Goal: Information Seeking & Learning: Learn about a topic

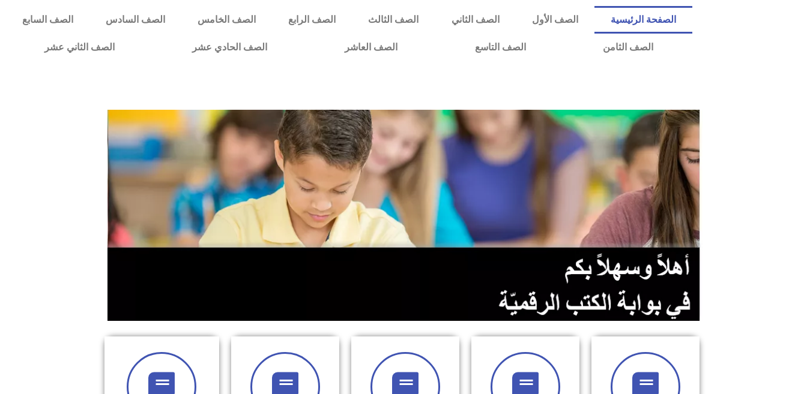
scroll to position [345, 0]
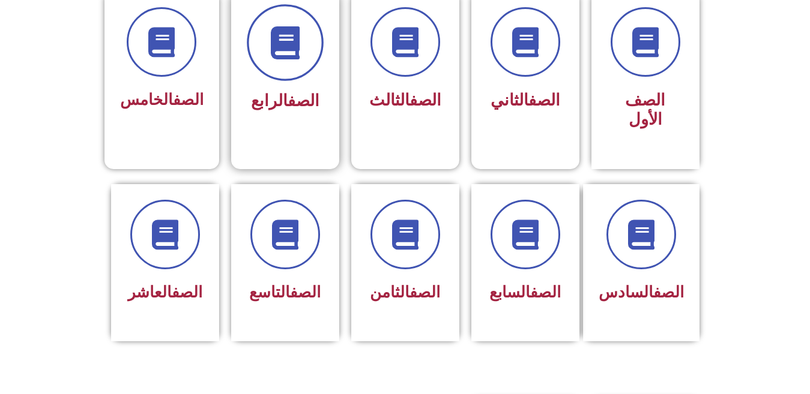
click at [275, 76] on span at bounding box center [285, 42] width 77 height 77
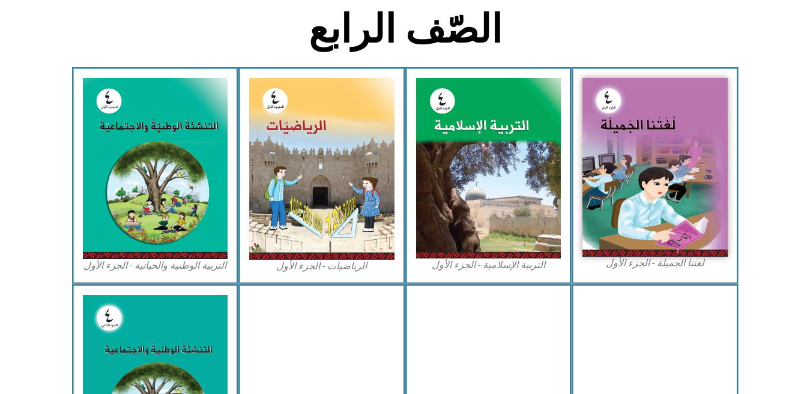
scroll to position [307, 0]
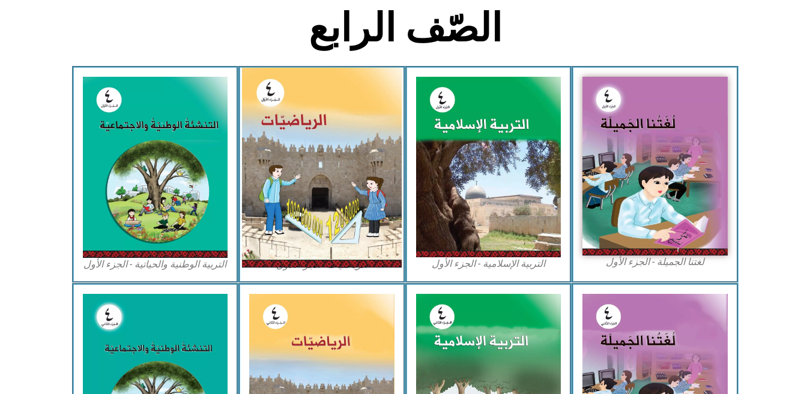
click at [337, 138] on img at bounding box center [322, 168] width 160 height 200
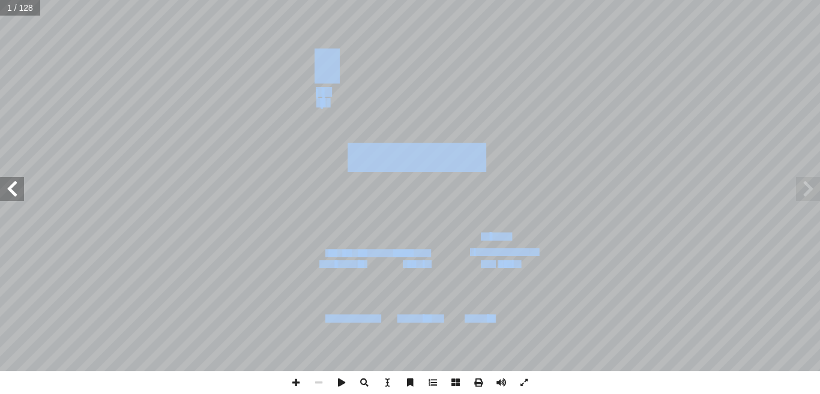
click at [17, 187] on div "ليف أ فريق الت� ا) ً د. فطين مسعد (منسق . قيس شبانة أ � لصوص � ن � . رو أ � د. …" at bounding box center [410, 186] width 820 height 372
click at [17, 187] on span at bounding box center [12, 189] width 24 height 24
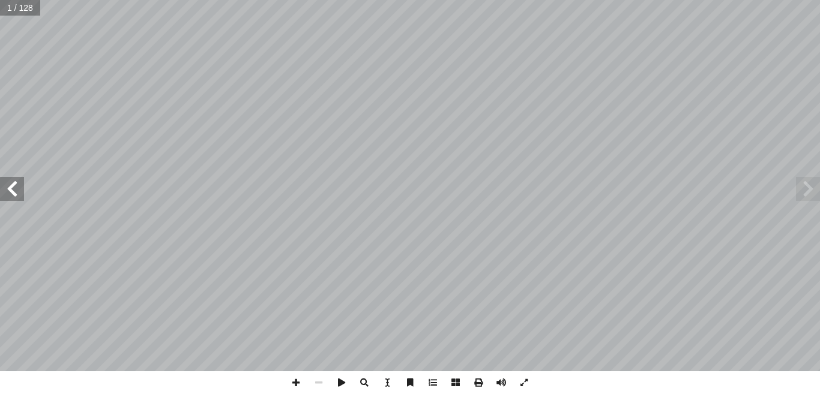
click at [17, 187] on span at bounding box center [12, 189] width 24 height 24
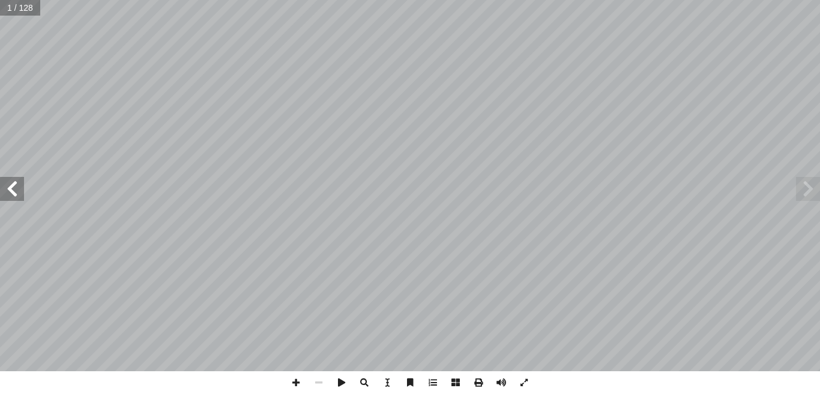
click at [17, 187] on span at bounding box center [12, 189] width 24 height 24
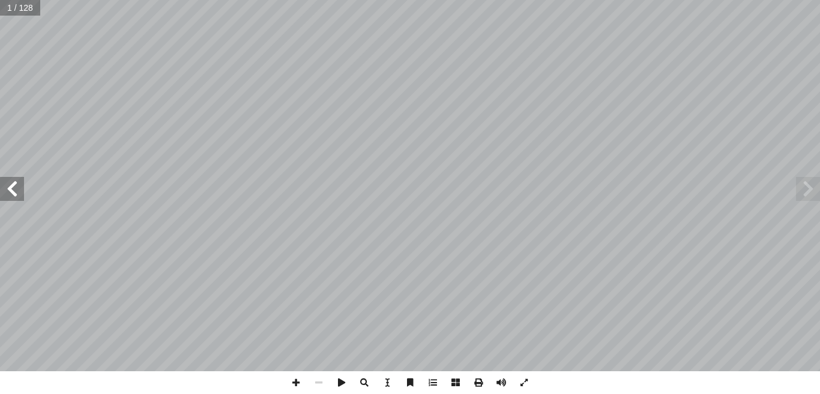
click at [17, 187] on span at bounding box center [12, 189] width 24 height 24
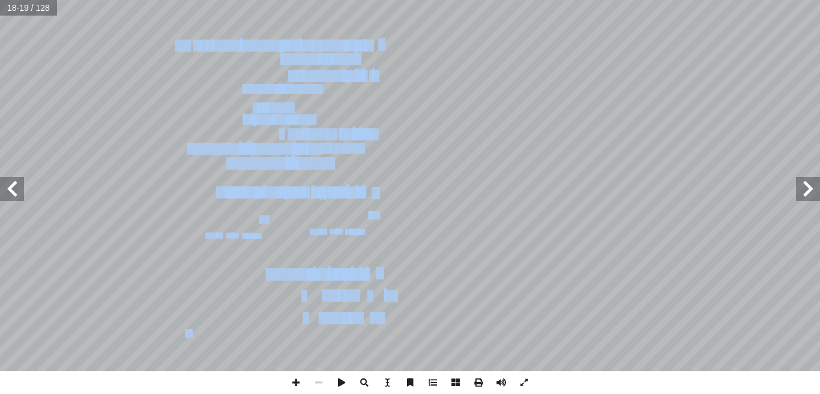
click at [17, 187] on span at bounding box center [12, 189] width 24 height 24
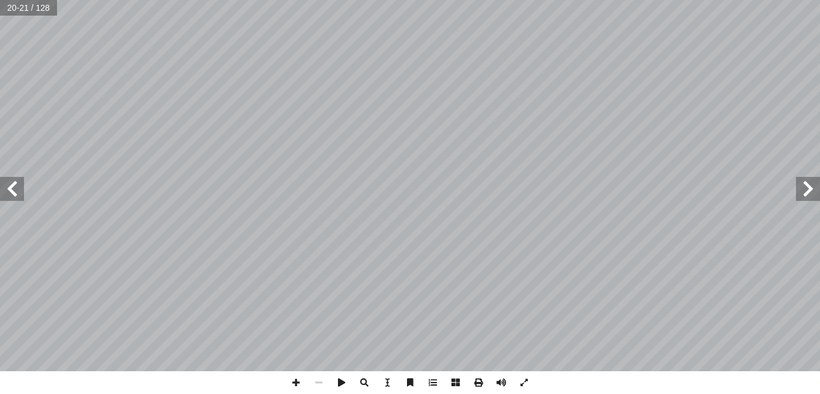
click at [19, 187] on span at bounding box center [12, 189] width 24 height 24
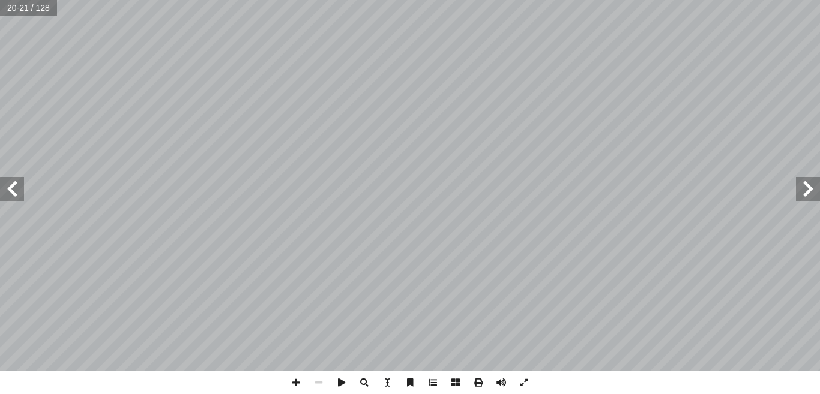
click at [19, 187] on span at bounding box center [12, 189] width 24 height 24
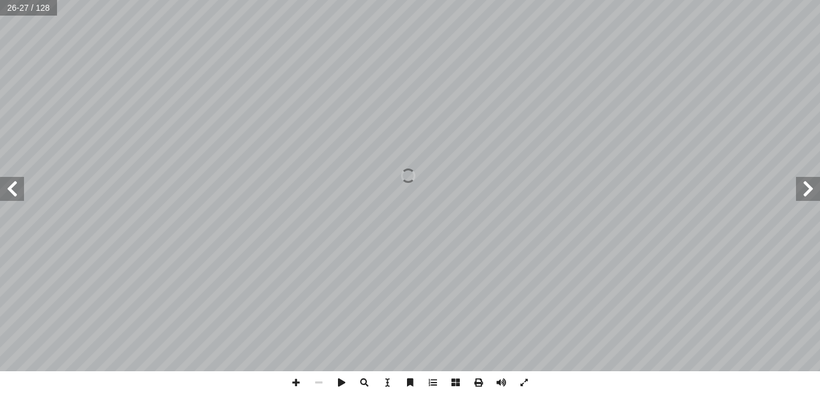
click at [19, 187] on span at bounding box center [12, 189] width 24 height 24
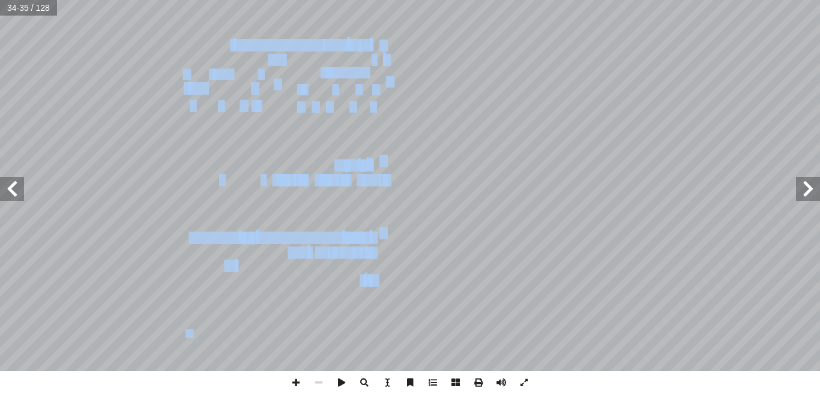
click at [19, 187] on span at bounding box center [12, 189] width 24 height 24
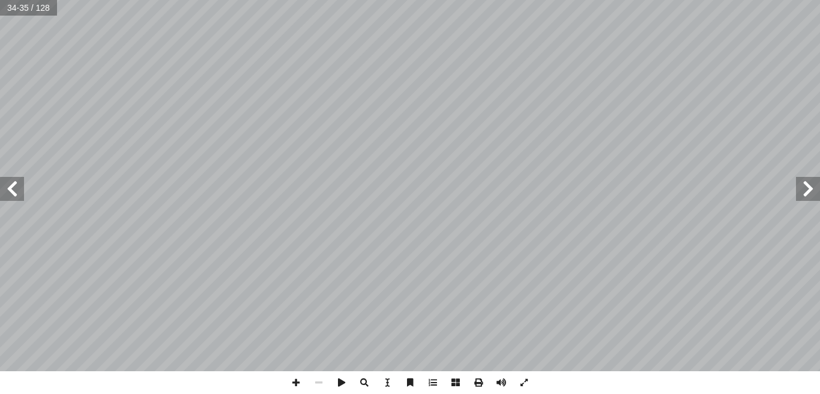
click at [19, 187] on span at bounding box center [12, 189] width 24 height 24
click at [812, 186] on span at bounding box center [808, 189] width 24 height 24
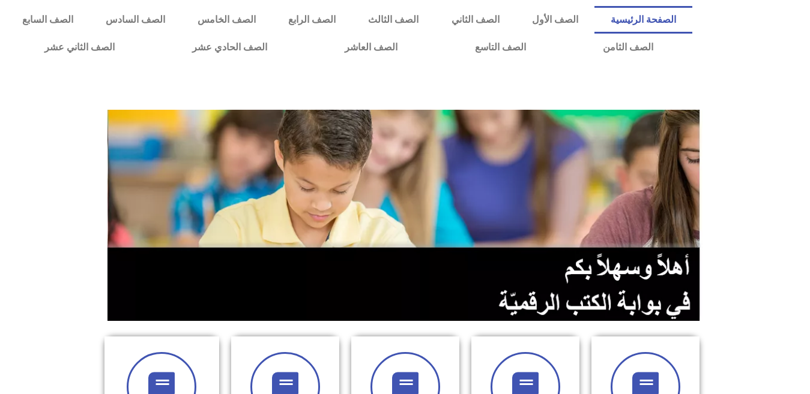
scroll to position [345, 0]
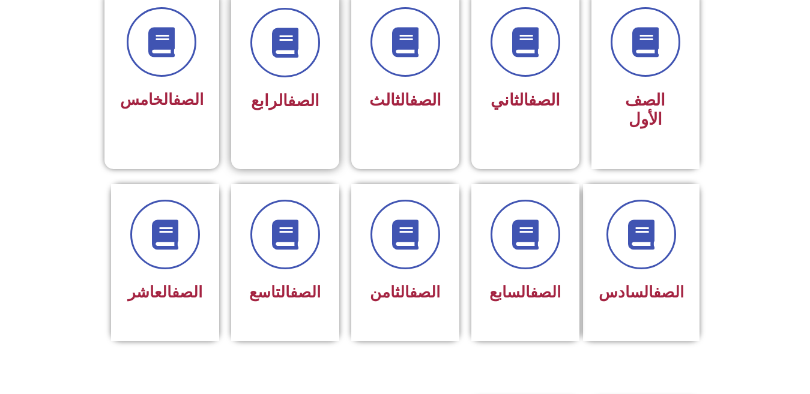
click at [278, 95] on span "الصف الرابع" at bounding box center [285, 100] width 68 height 19
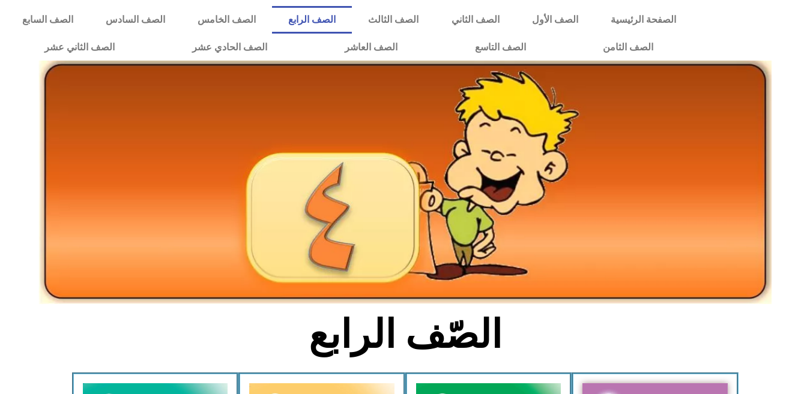
scroll to position [345, 0]
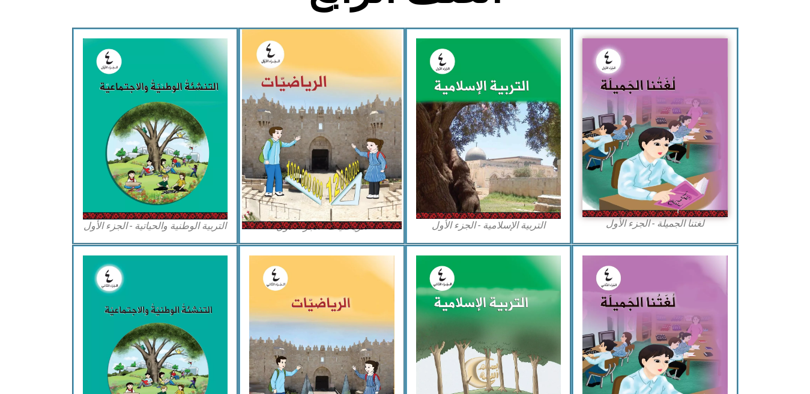
click at [293, 77] on img at bounding box center [322, 129] width 160 height 200
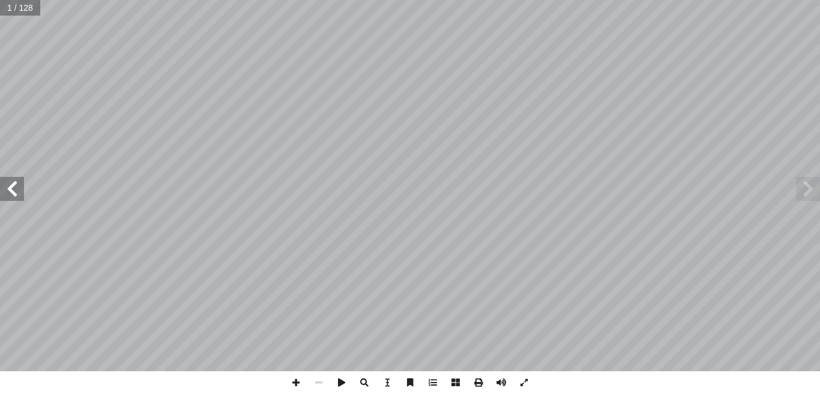
click at [13, 194] on span at bounding box center [12, 189] width 24 height 24
click at [25, 8] on input "text" at bounding box center [23, 8] width 47 height 16
type input "**"
click at [12, 194] on span at bounding box center [12, 189] width 24 height 24
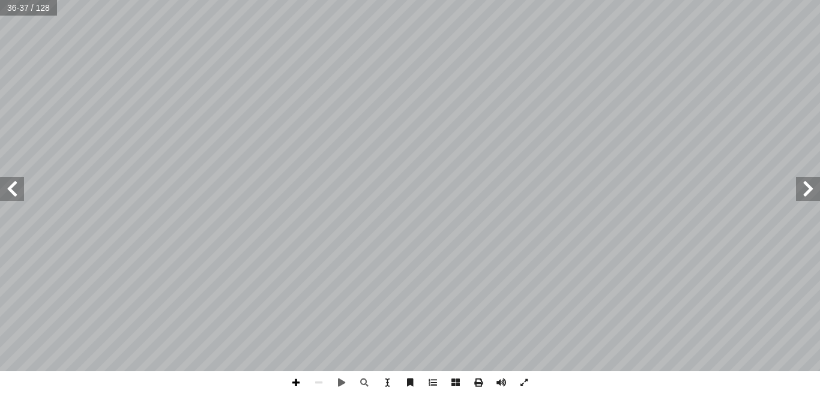
click at [295, 379] on span at bounding box center [295, 383] width 23 height 23
click at [14, 192] on span at bounding box center [12, 189] width 24 height 24
